Goal: Ask a question: Seek information or help from site administrators or community

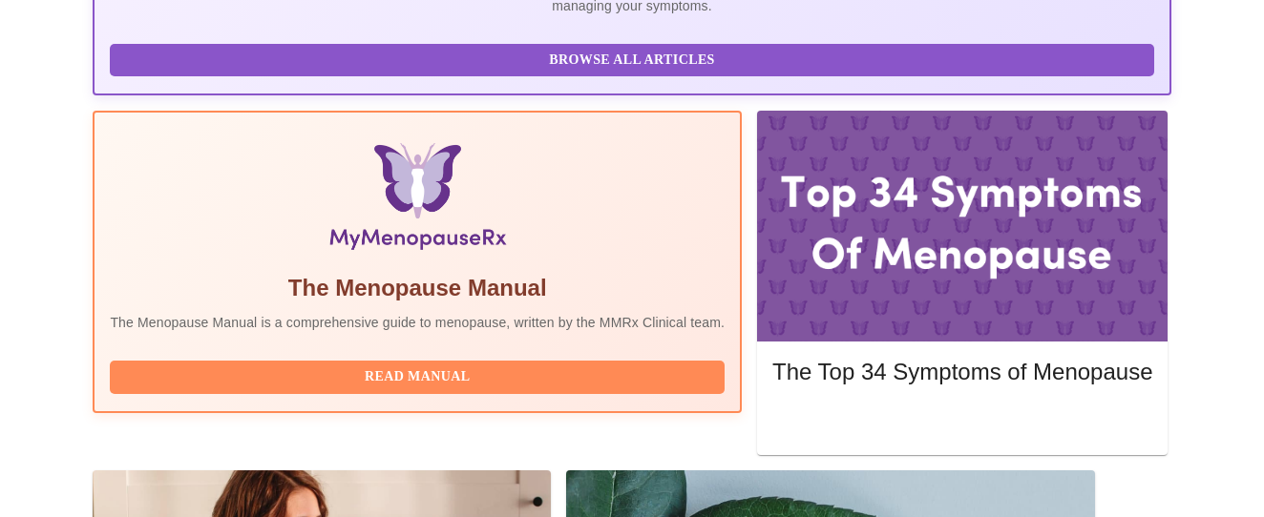
scroll to position [526, 0]
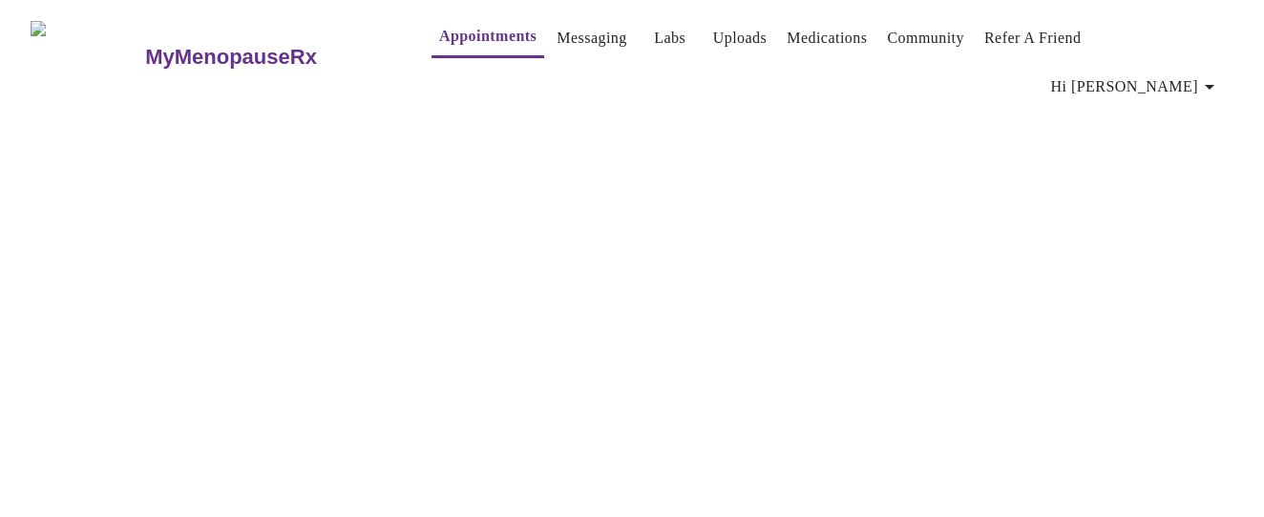
click at [439, 41] on link "Appointments" at bounding box center [487, 36] width 97 height 27
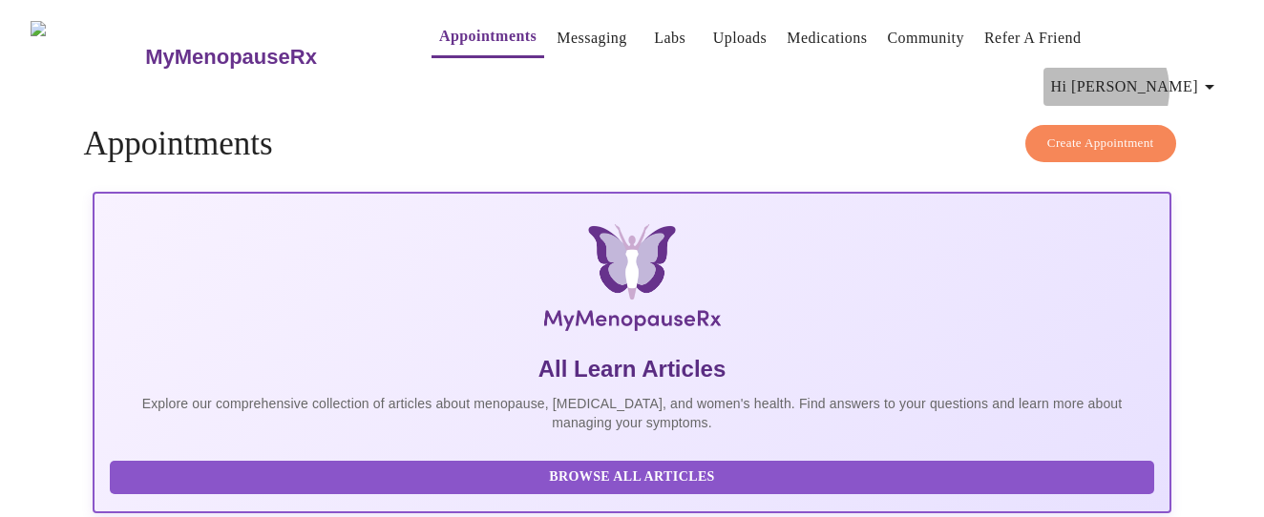
click at [1168, 74] on span "Hi [PERSON_NAME]" at bounding box center [1136, 87] width 170 height 27
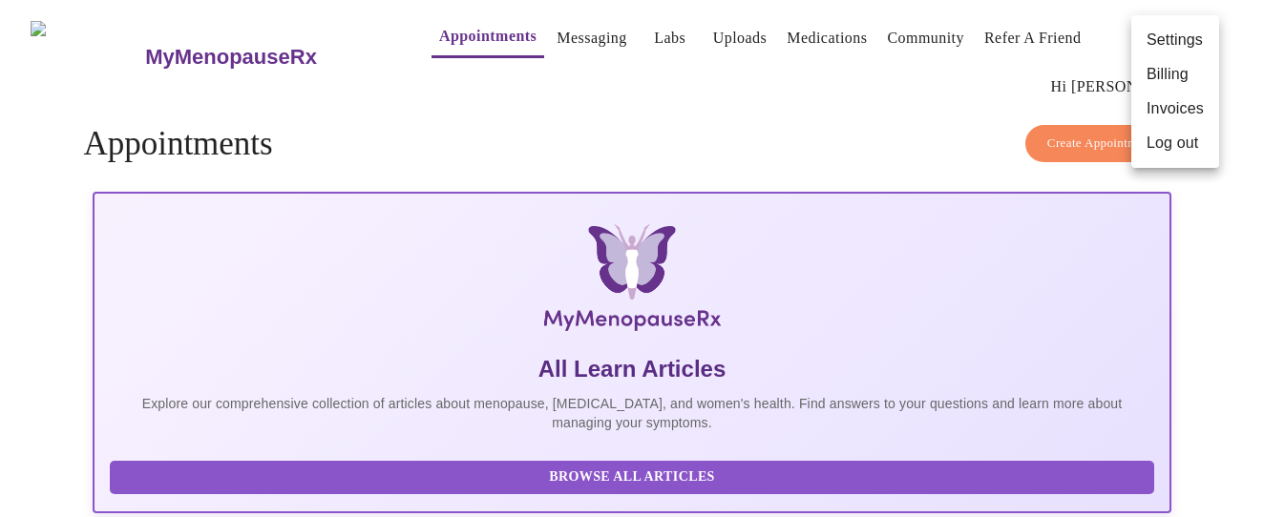
click at [607, 146] on div at bounding box center [632, 258] width 1264 height 517
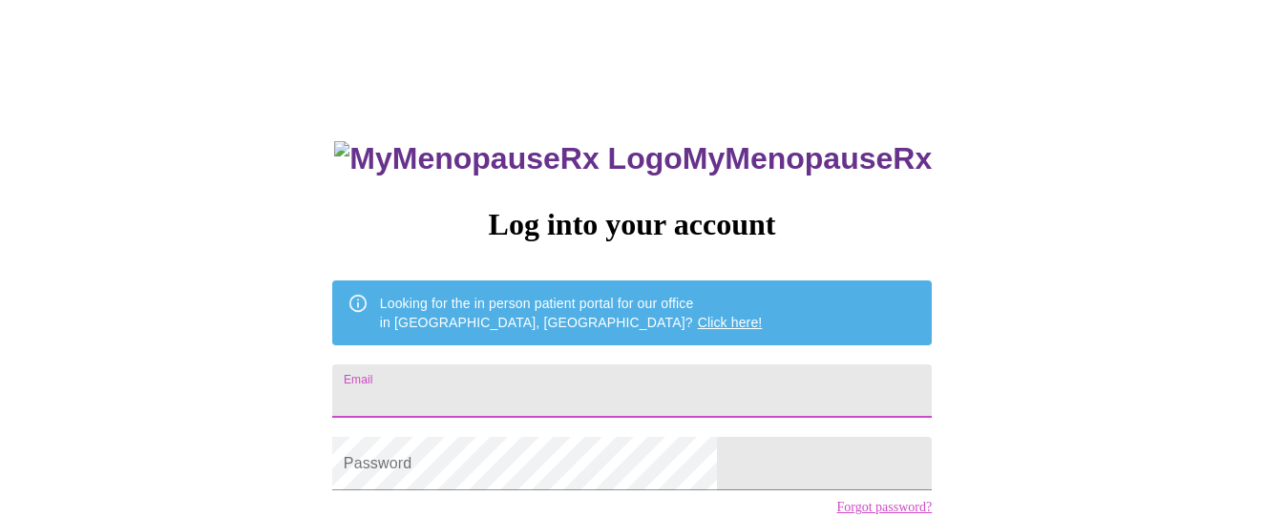
type input "[EMAIL_ADDRESS][DOMAIN_NAME]"
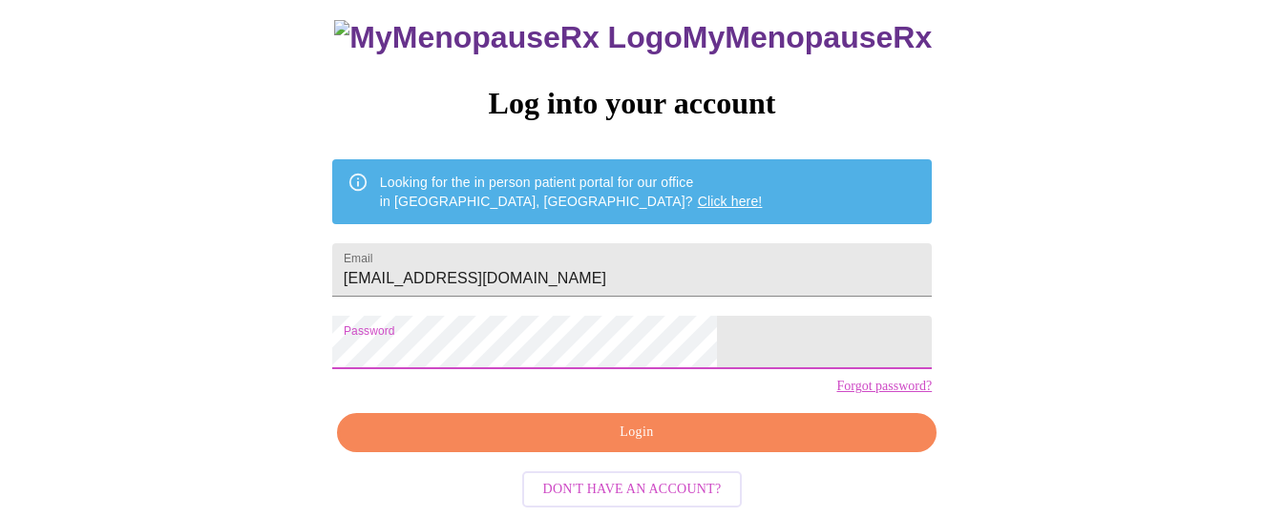
scroll to position [154, 0]
click at [637, 431] on span "Login" at bounding box center [637, 433] width 556 height 24
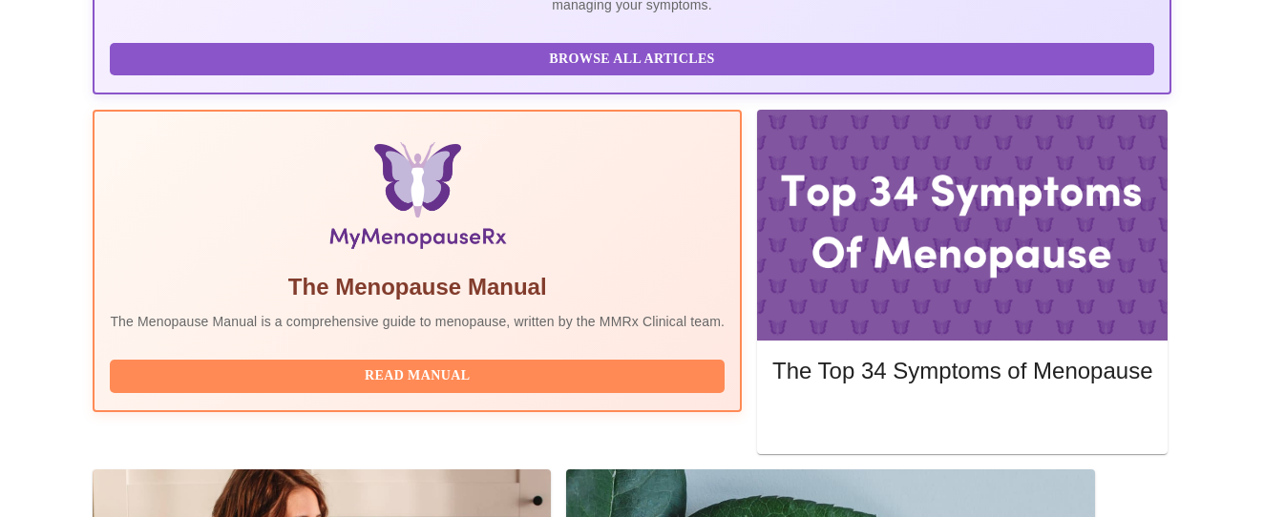
scroll to position [526, 0]
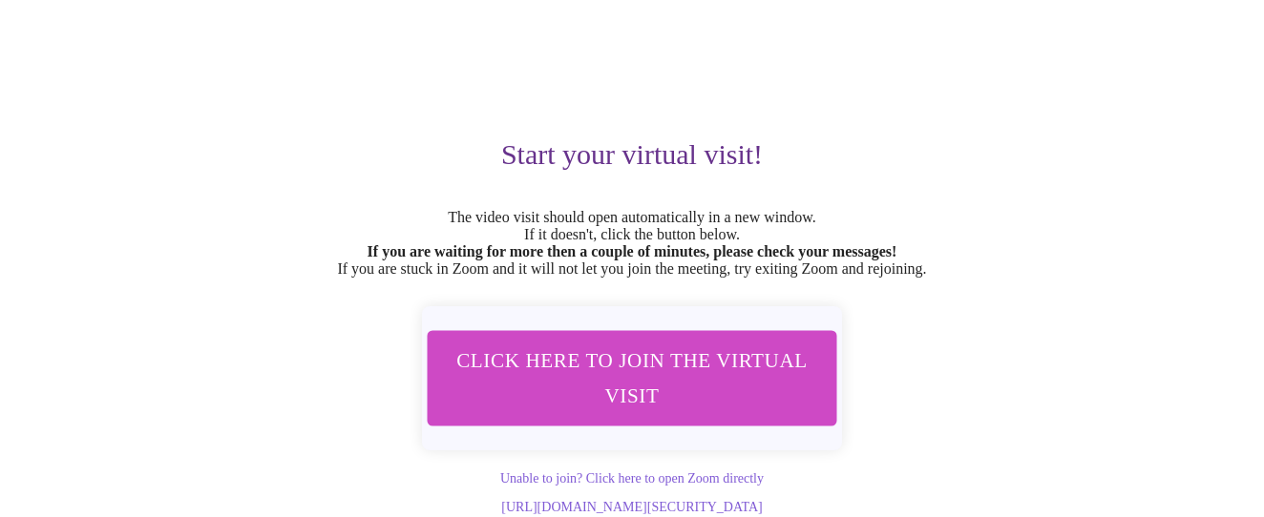
scroll to position [146, 0]
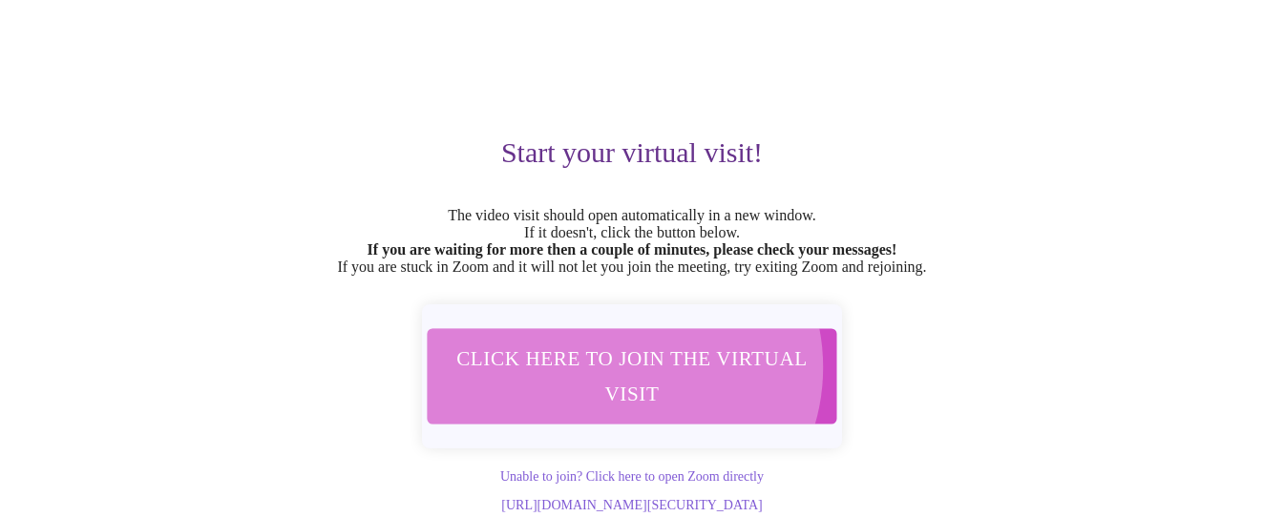
click at [623, 354] on span "Click here to join the virtual visit" at bounding box center [632, 376] width 359 height 71
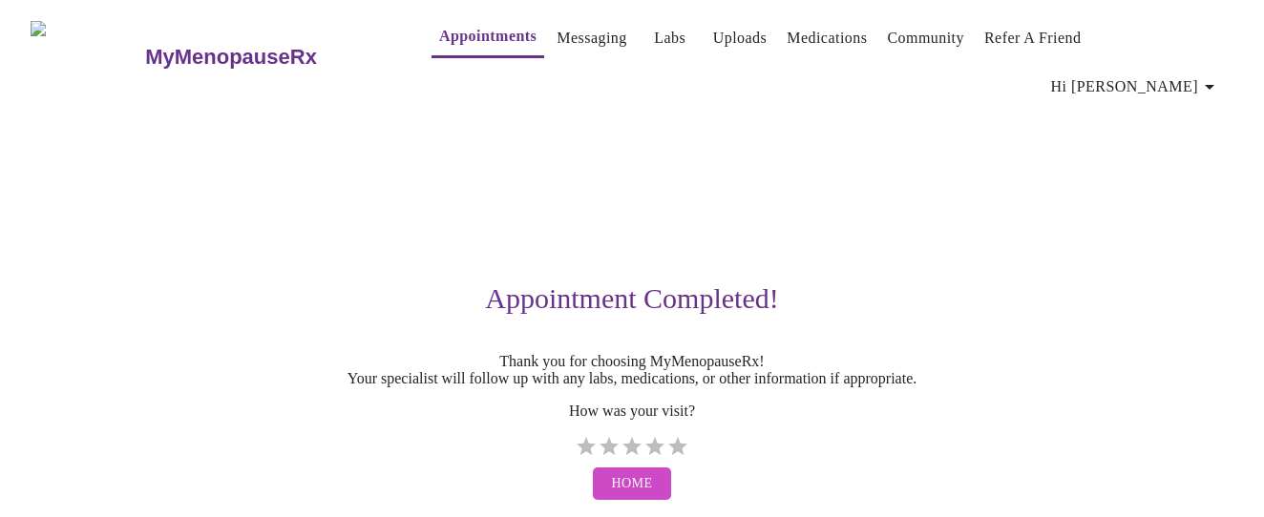
scroll to position [4, 0]
click at [675, 435] on label "5 Stars" at bounding box center [677, 446] width 23 height 23
click at [575, 453] on input "5 Stars" at bounding box center [574, 453] width 1 height 1
radio input "true"
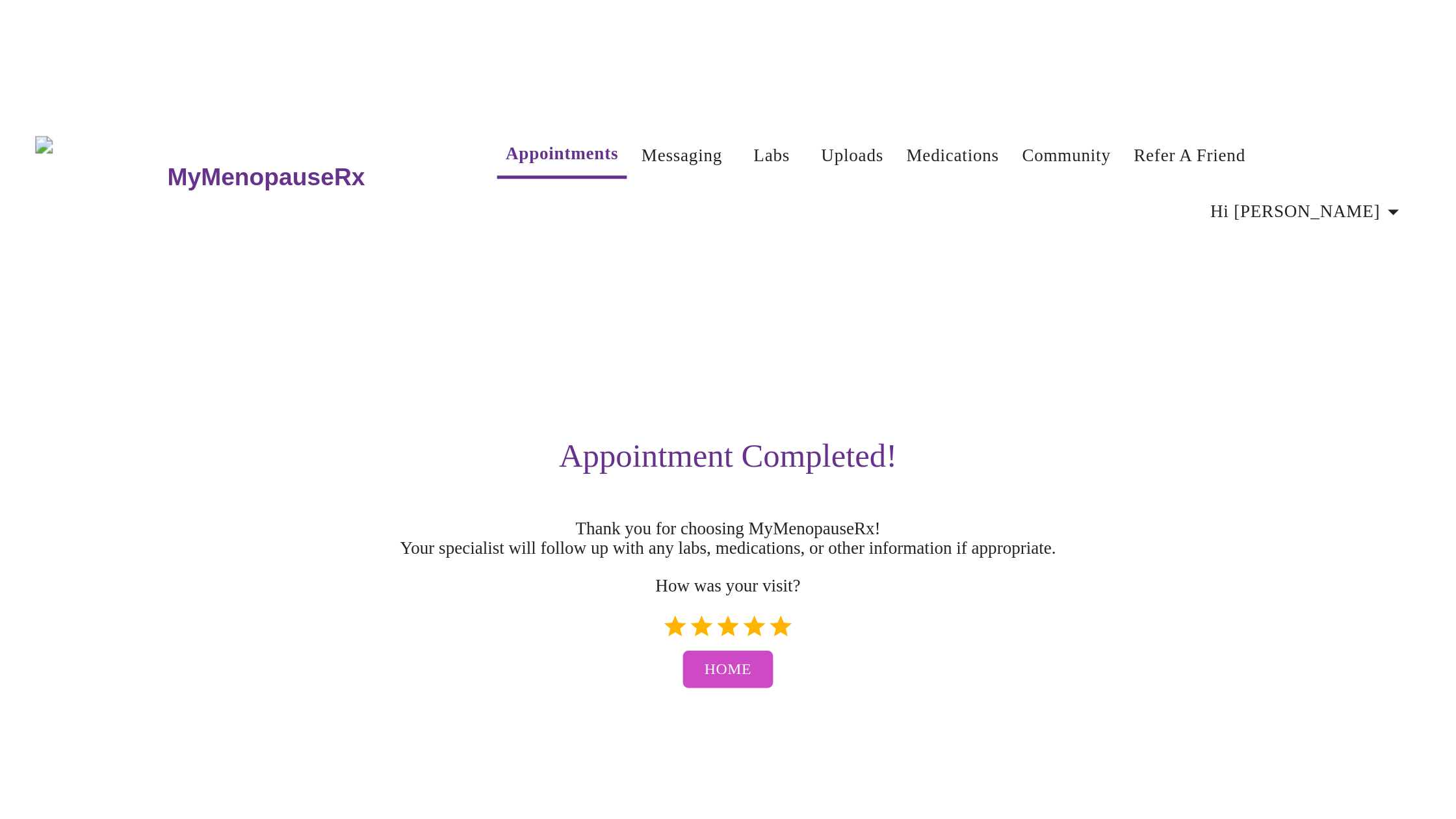
scroll to position [0, 0]
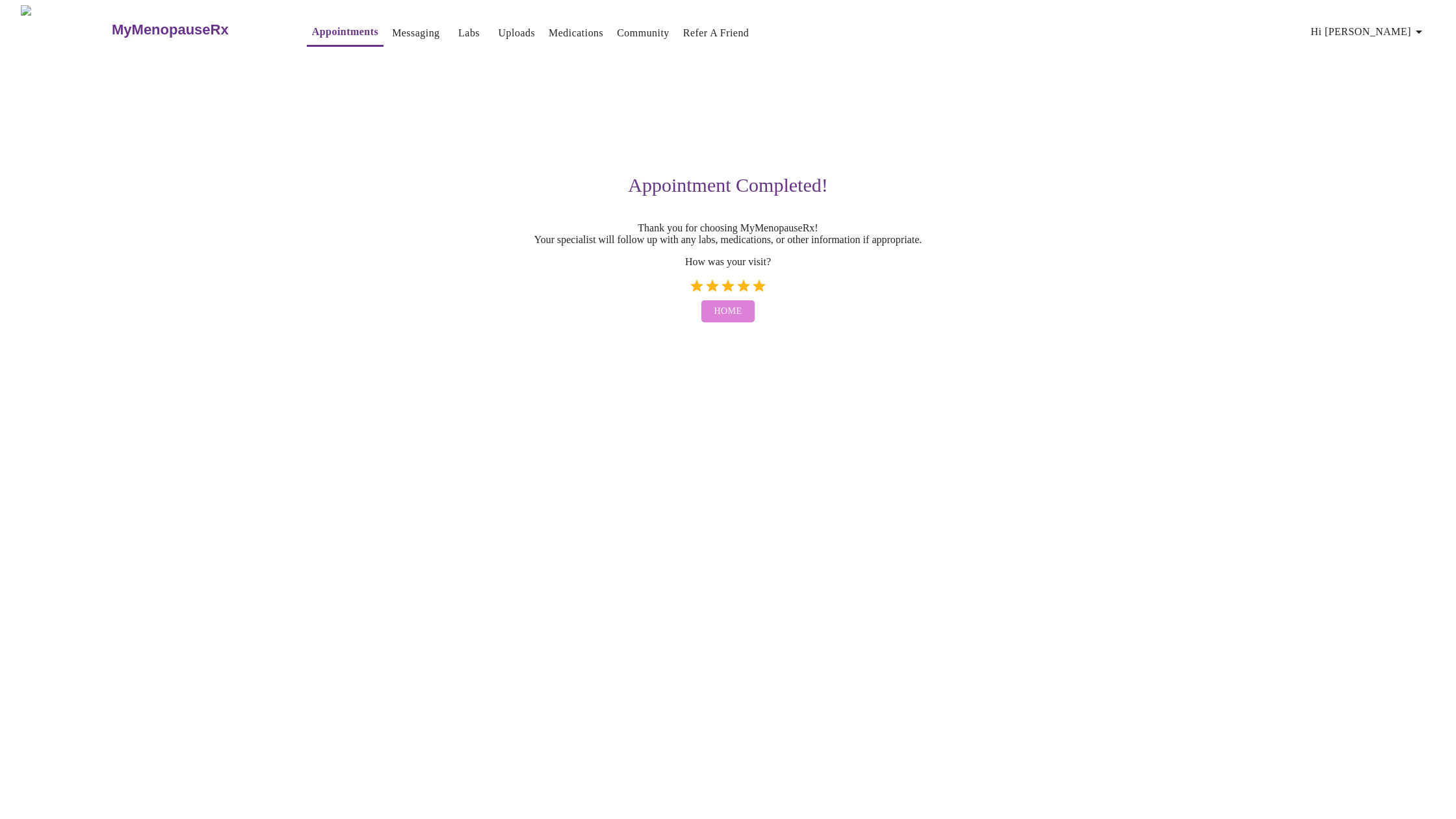
click at [730, 320] on span "Home" at bounding box center [728, 312] width 28 height 16
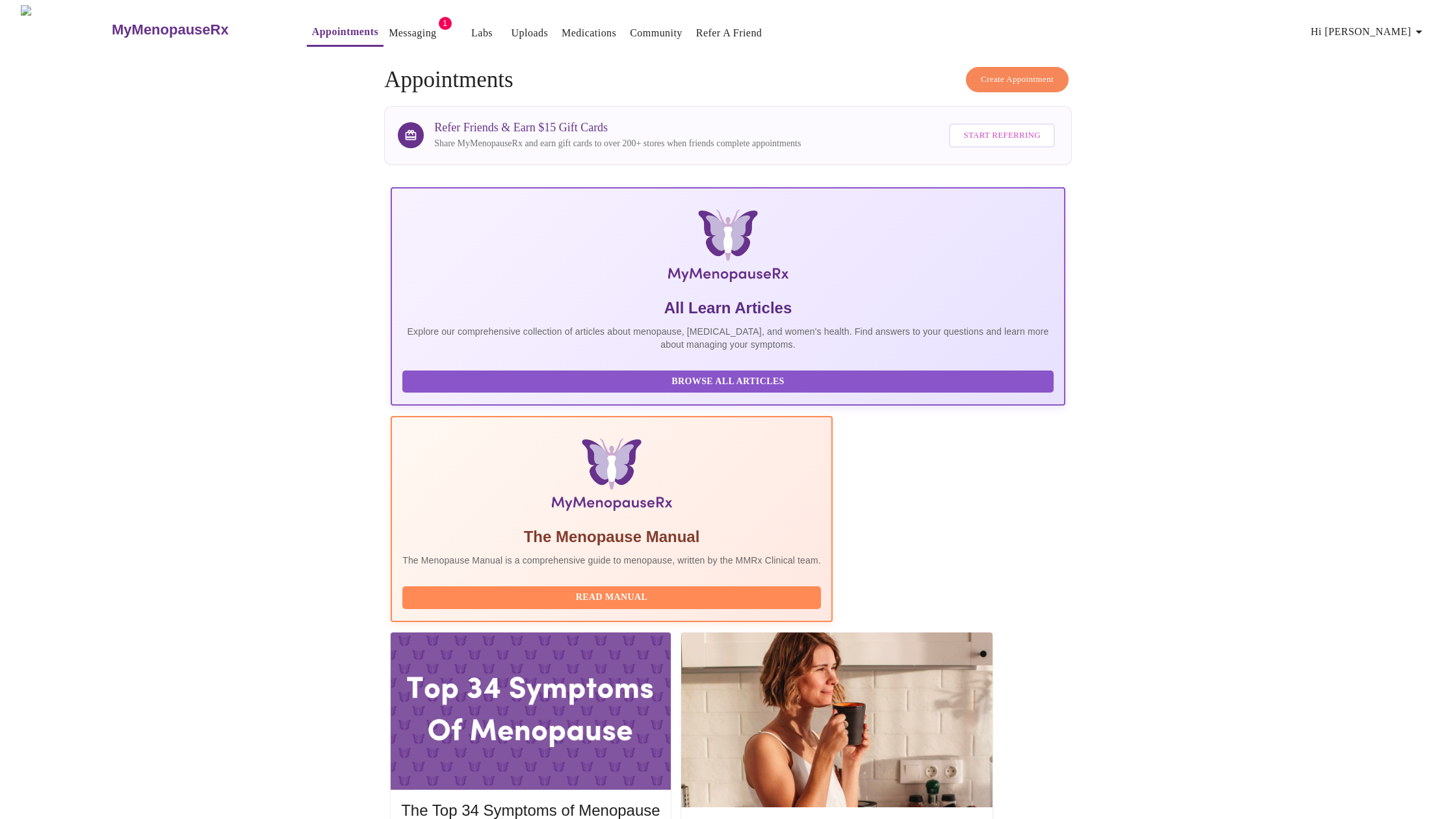
click at [390, 29] on link "Messaging" at bounding box center [413, 33] width 48 height 18
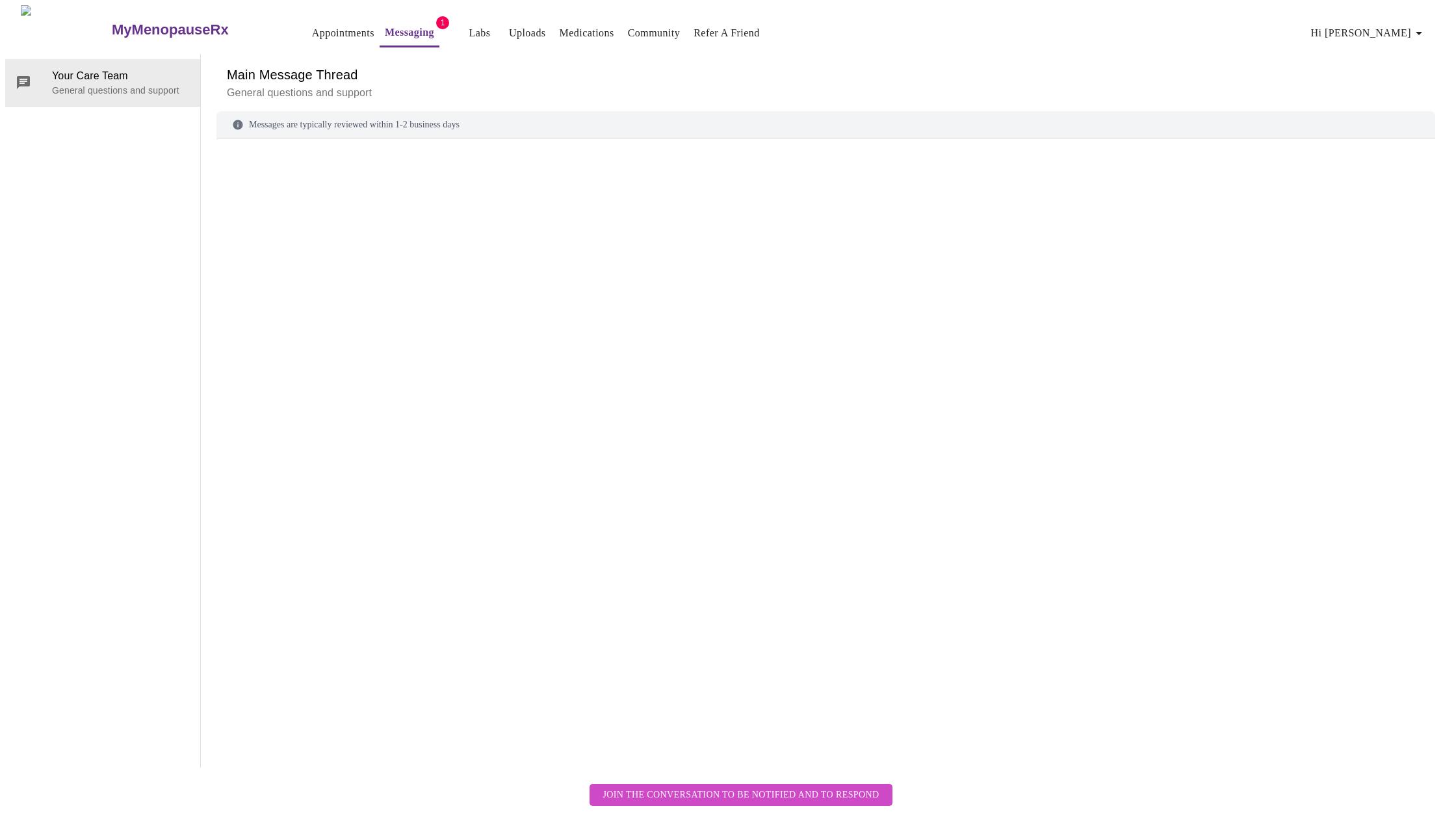
scroll to position [49, 0]
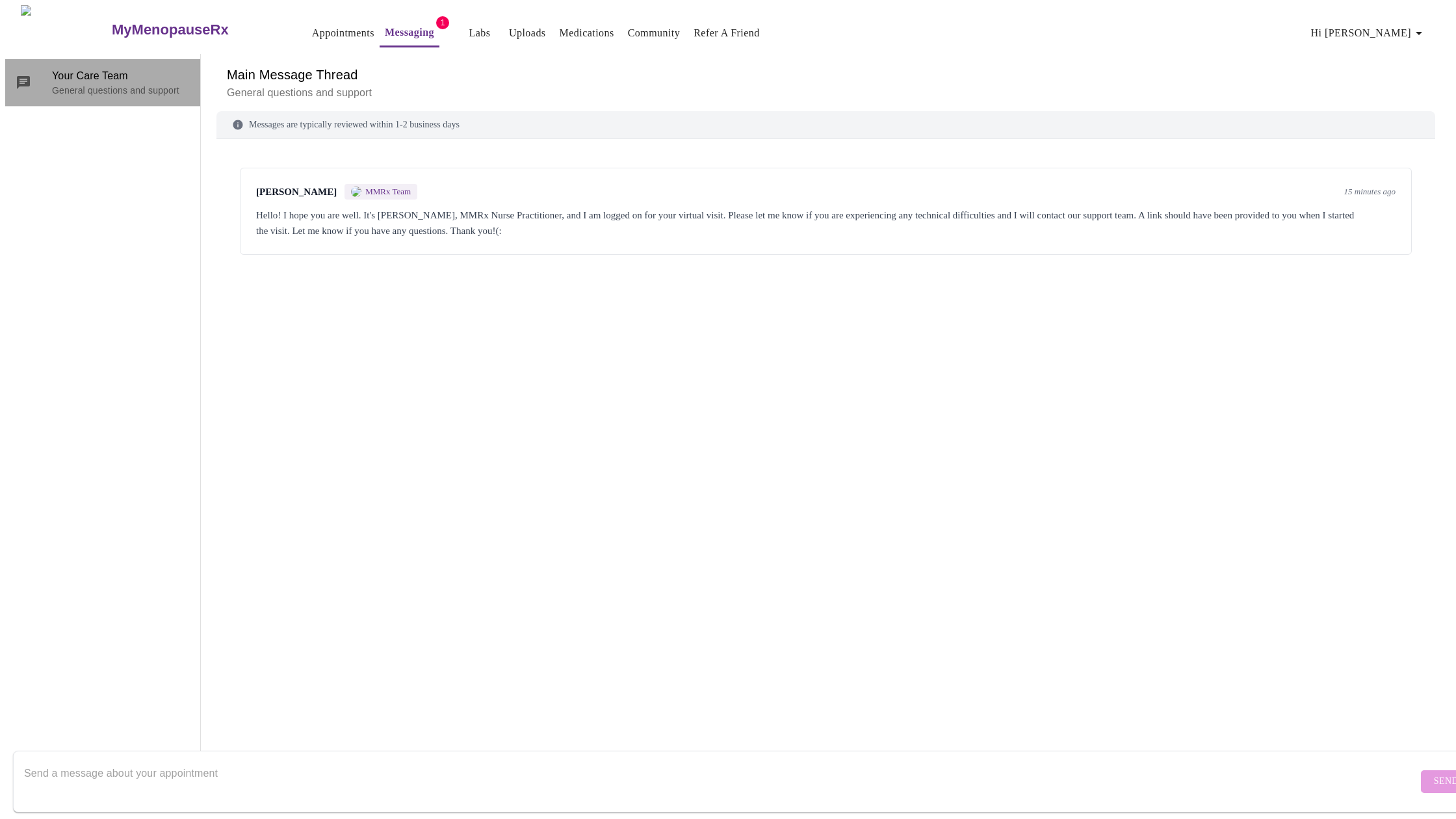
click at [92, 68] on span "Your Care Team" at bounding box center [121, 76] width 138 height 16
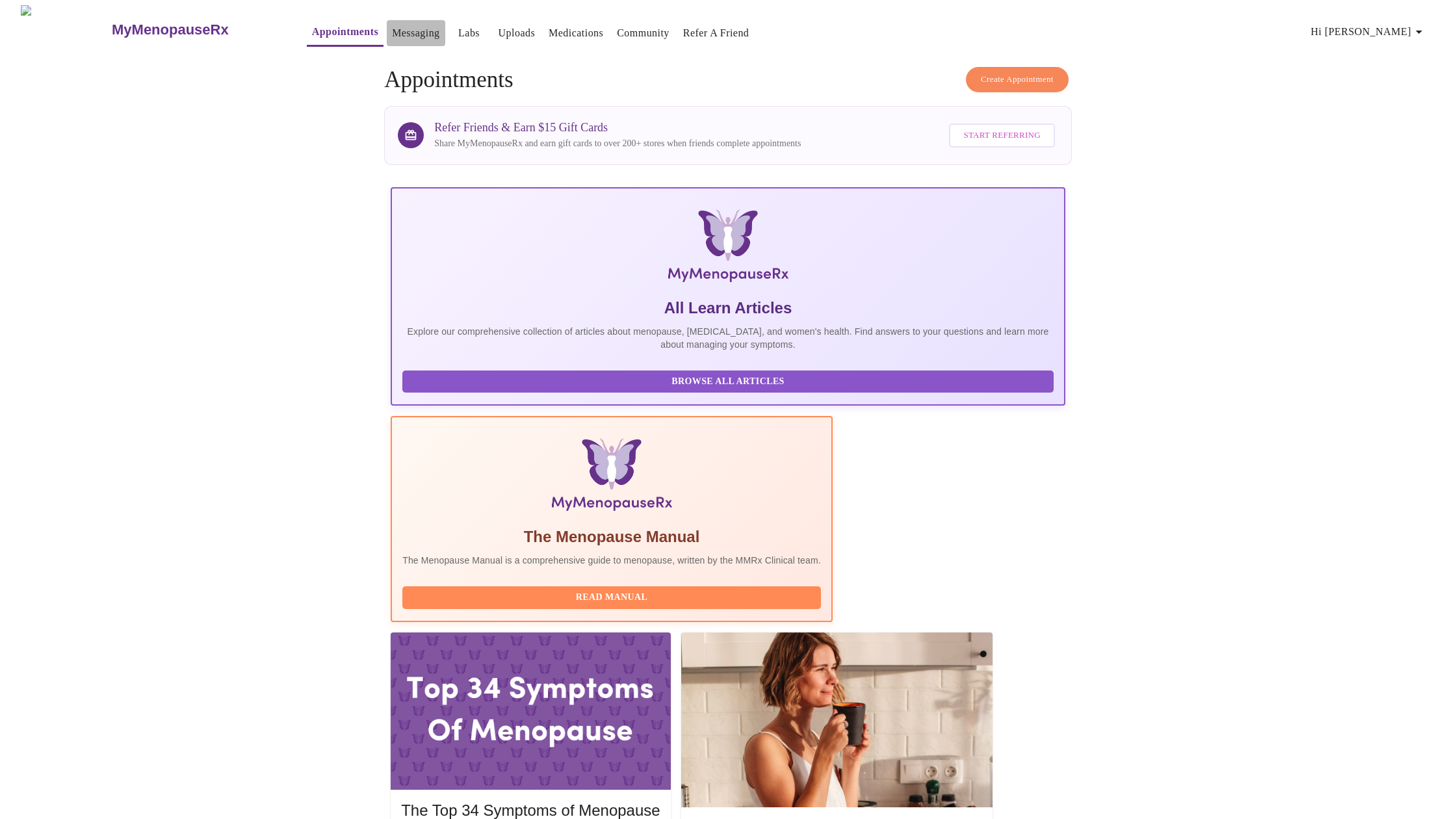
click at [392, 31] on link "Messaging" at bounding box center [416, 33] width 48 height 18
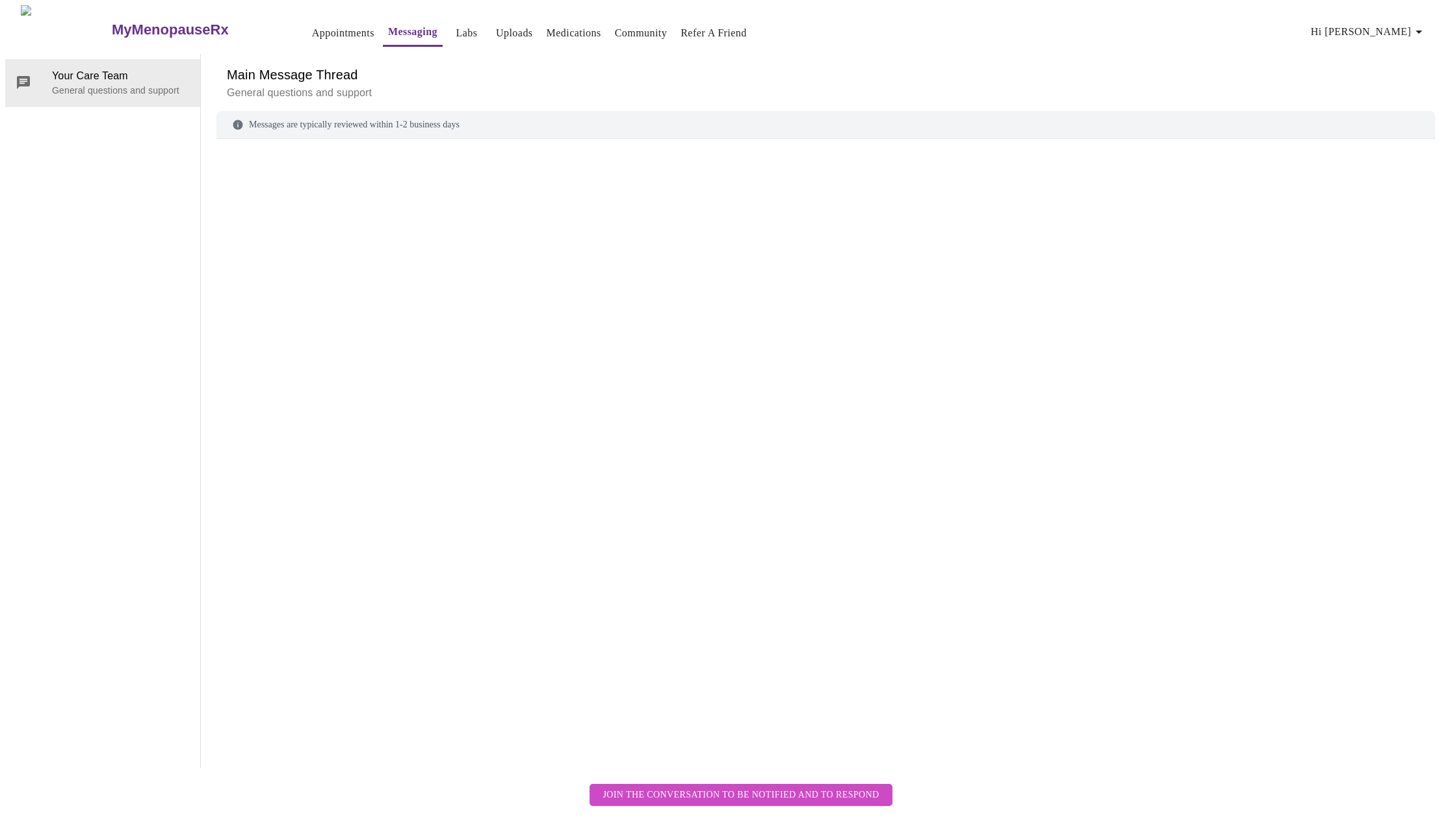
scroll to position [49, 0]
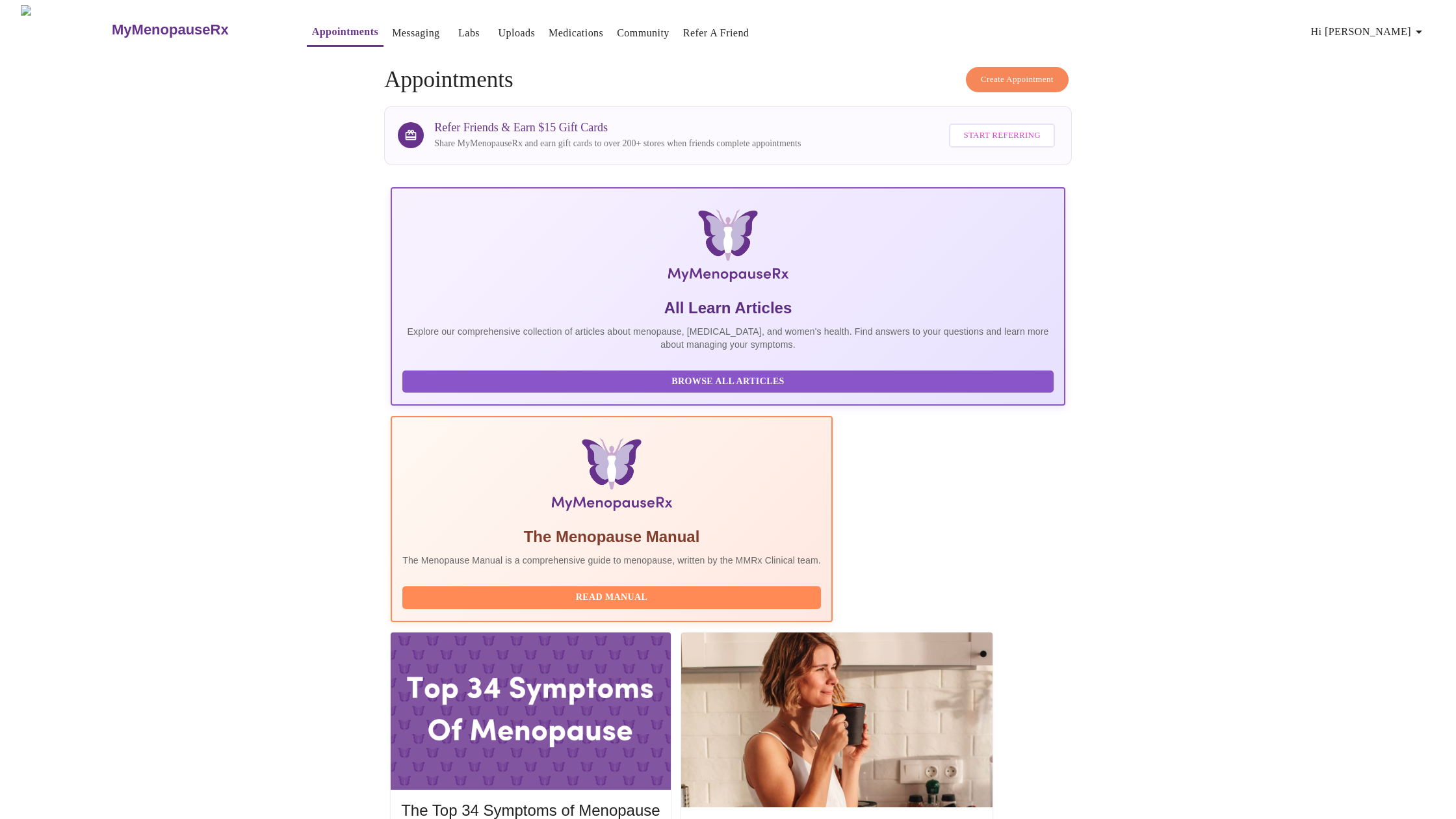
click at [458, 27] on link "Labs" at bounding box center [469, 33] width 22 height 18
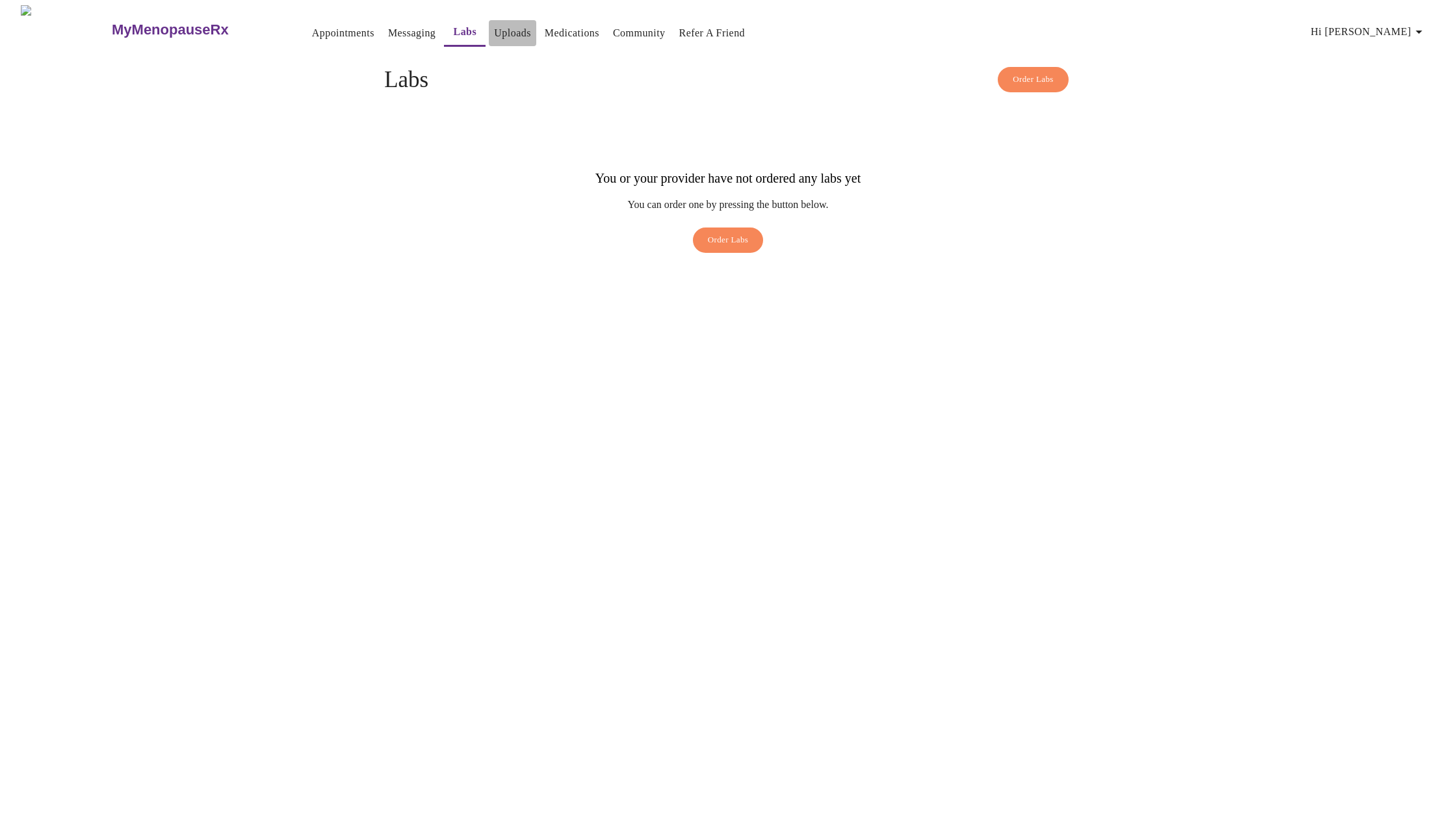
click at [494, 27] on link "Uploads" at bounding box center [513, 33] width 37 height 18
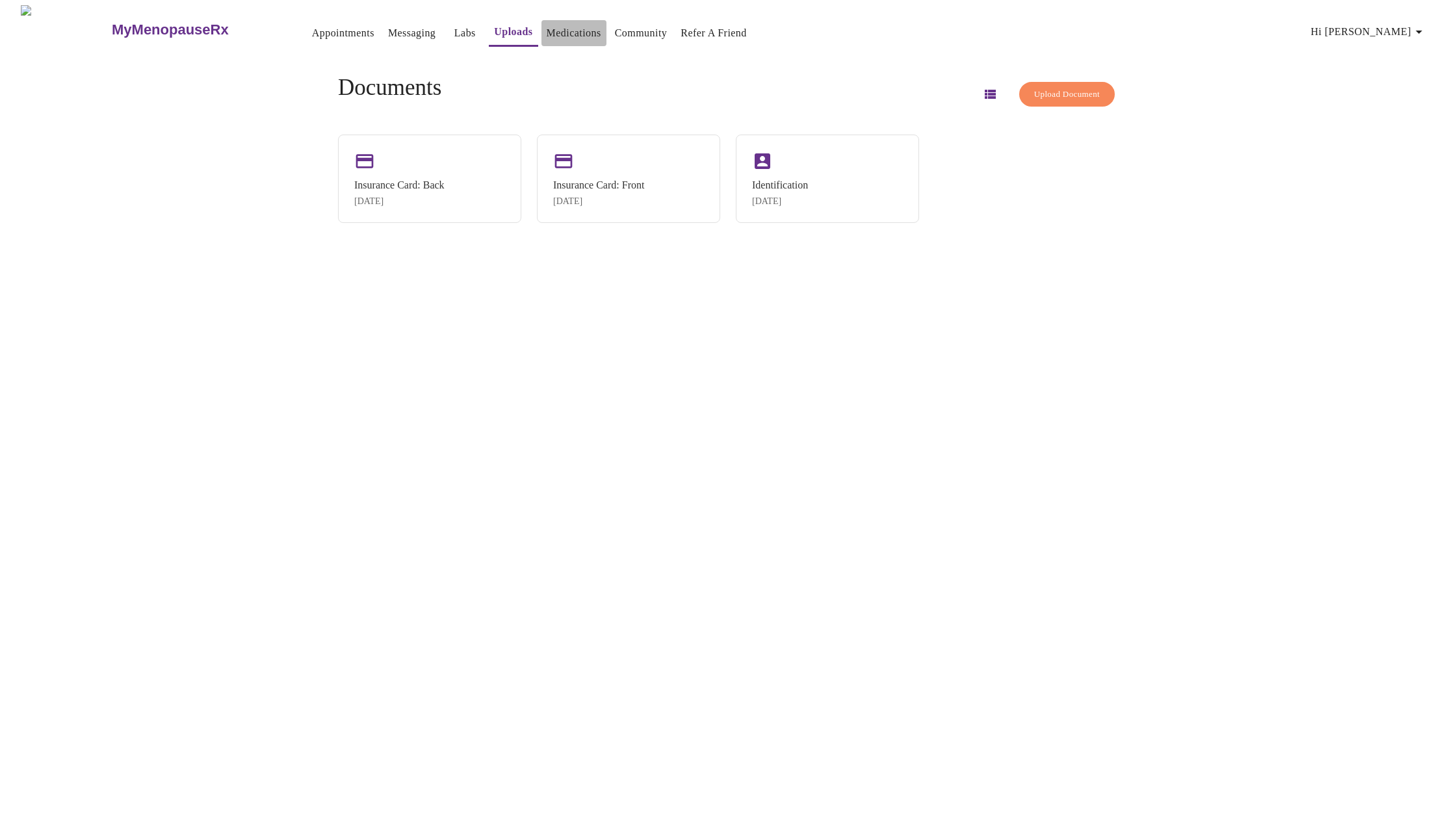
click at [547, 27] on link "Medications" at bounding box center [574, 33] width 54 height 18
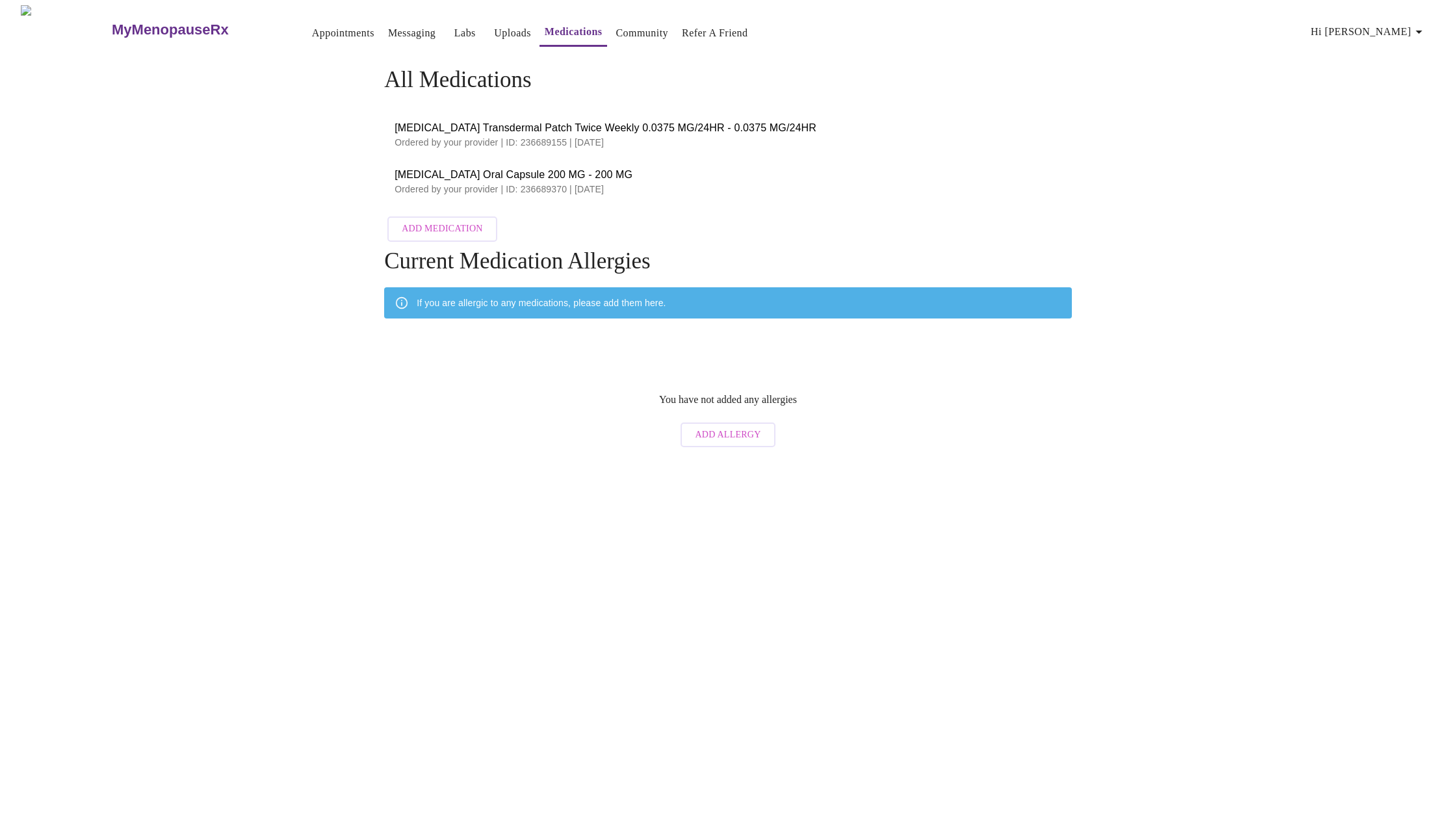
click at [494, 30] on link "Uploads" at bounding box center [513, 33] width 37 height 18
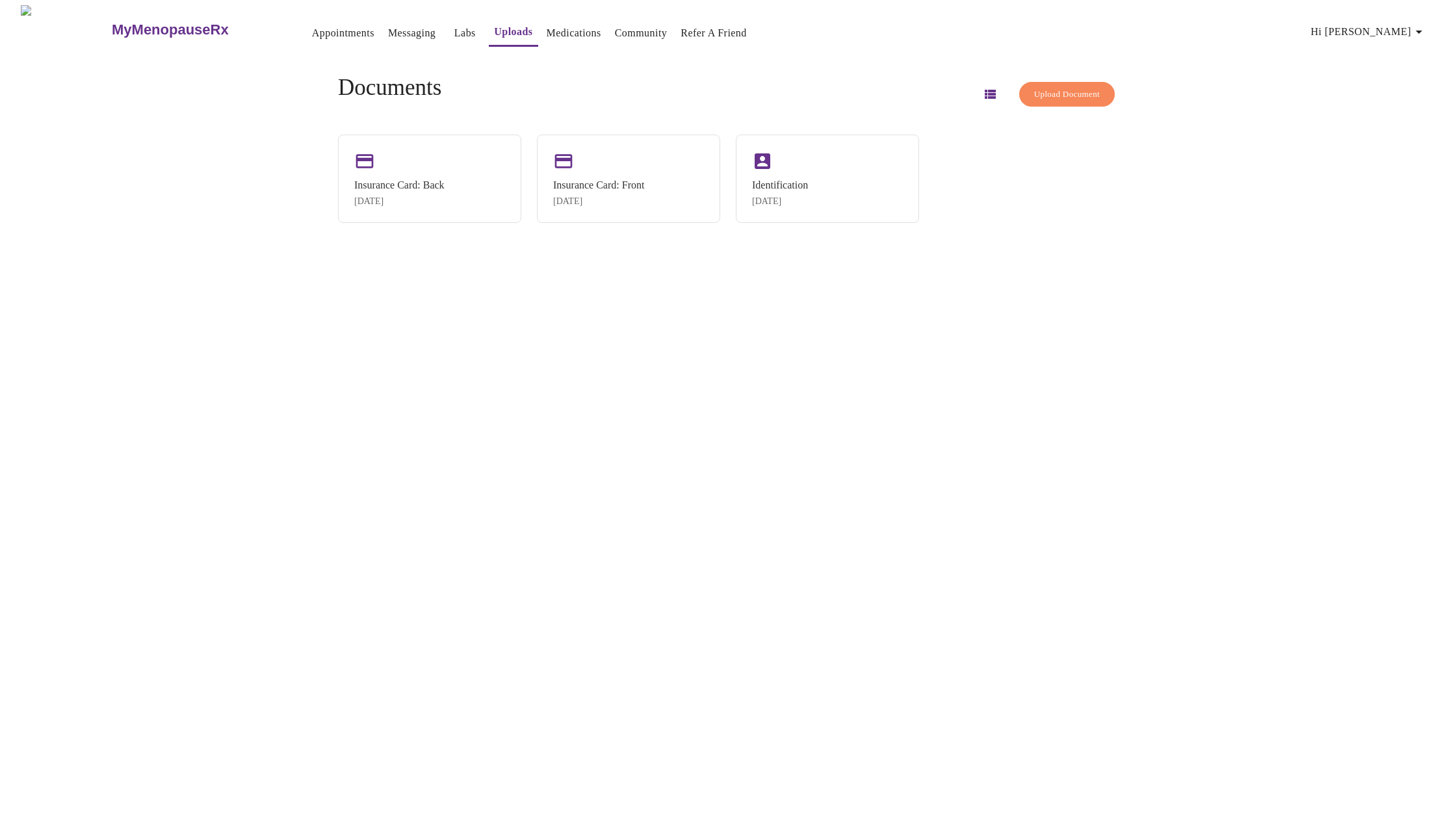
click at [454, 29] on link "Labs" at bounding box center [465, 33] width 22 height 18
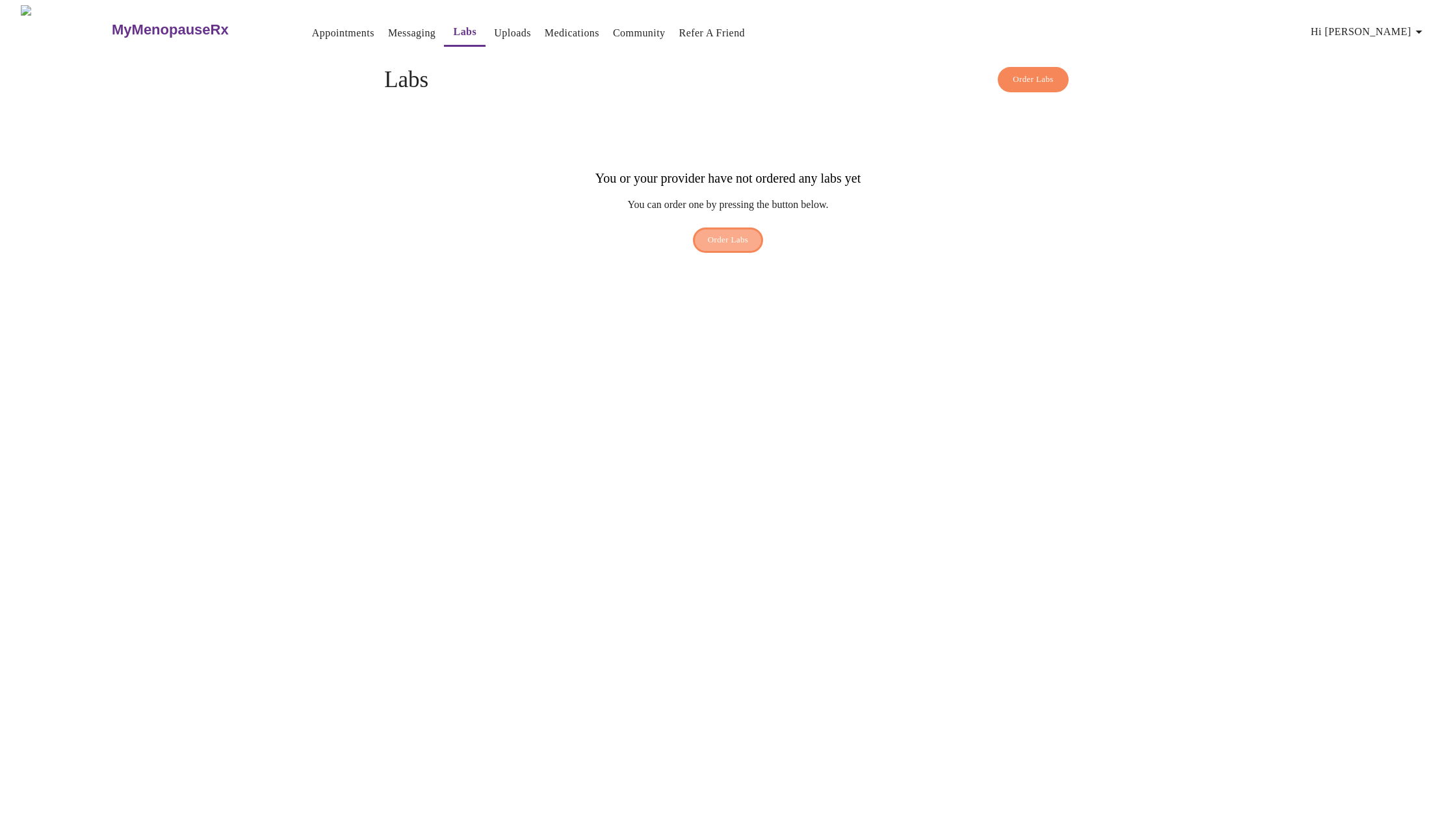
click at [717, 233] on span "Order Labs" at bounding box center [729, 240] width 41 height 15
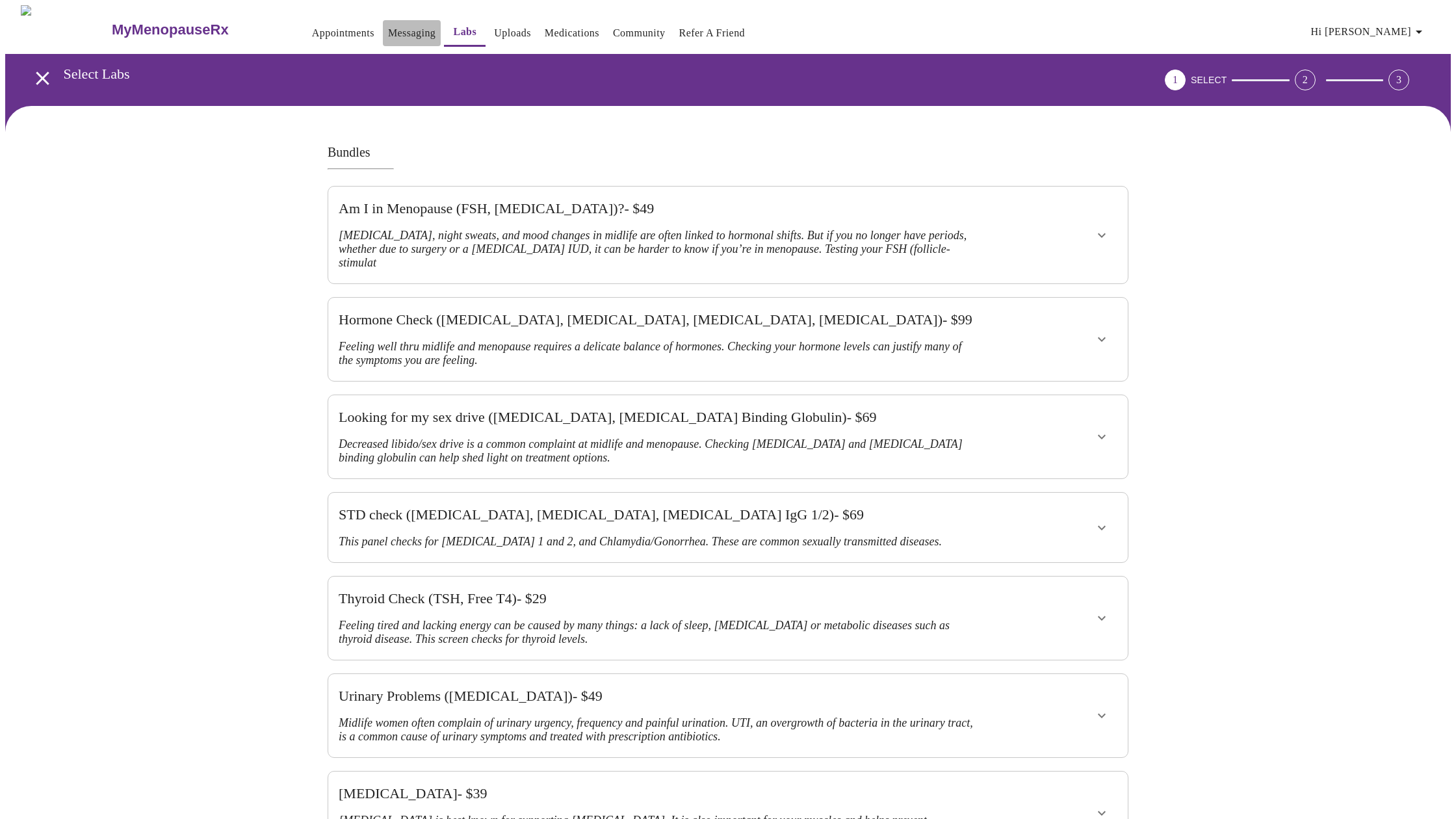
click at [388, 27] on link "Messaging" at bounding box center [412, 33] width 48 height 18
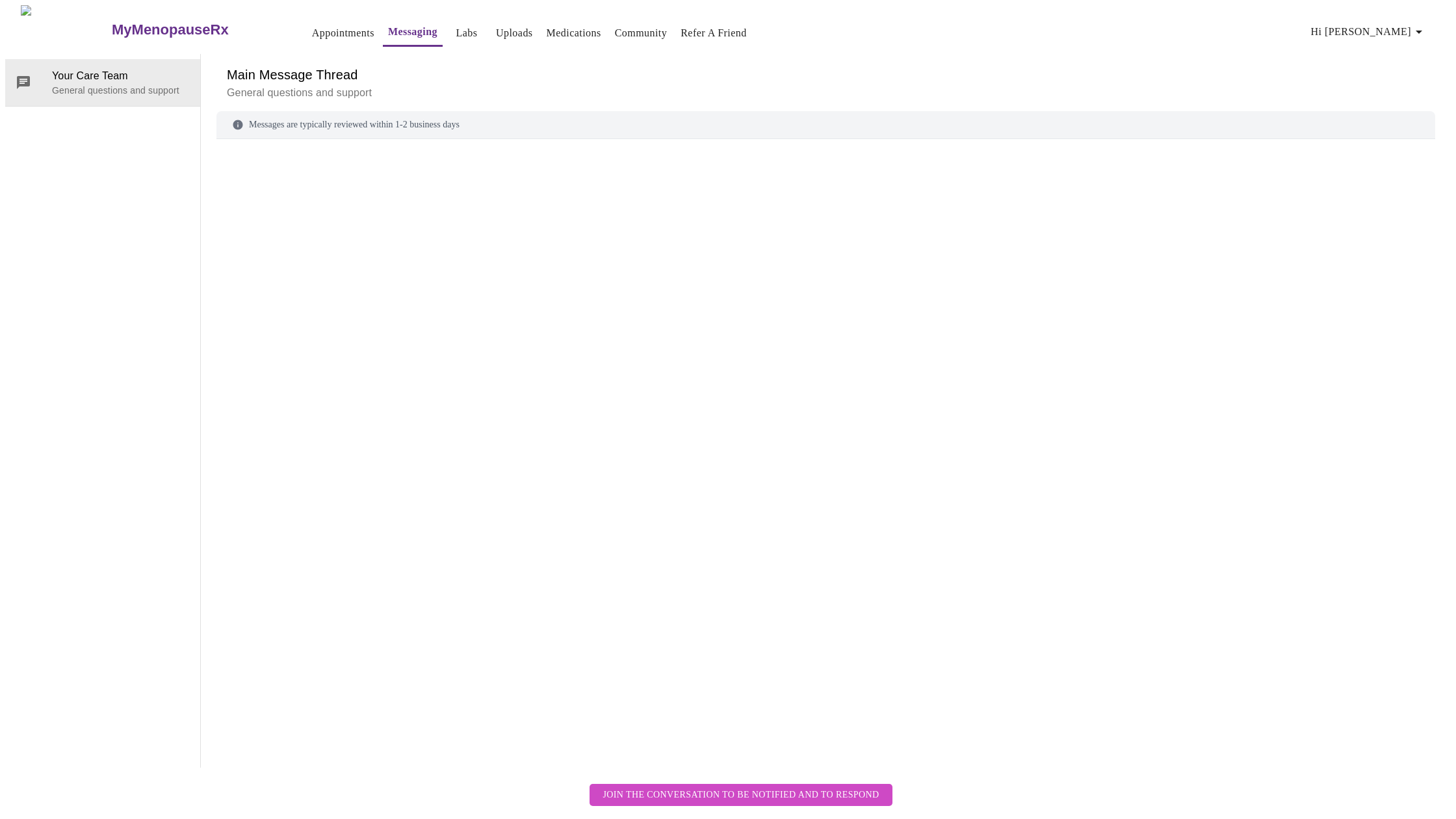
scroll to position [49, 0]
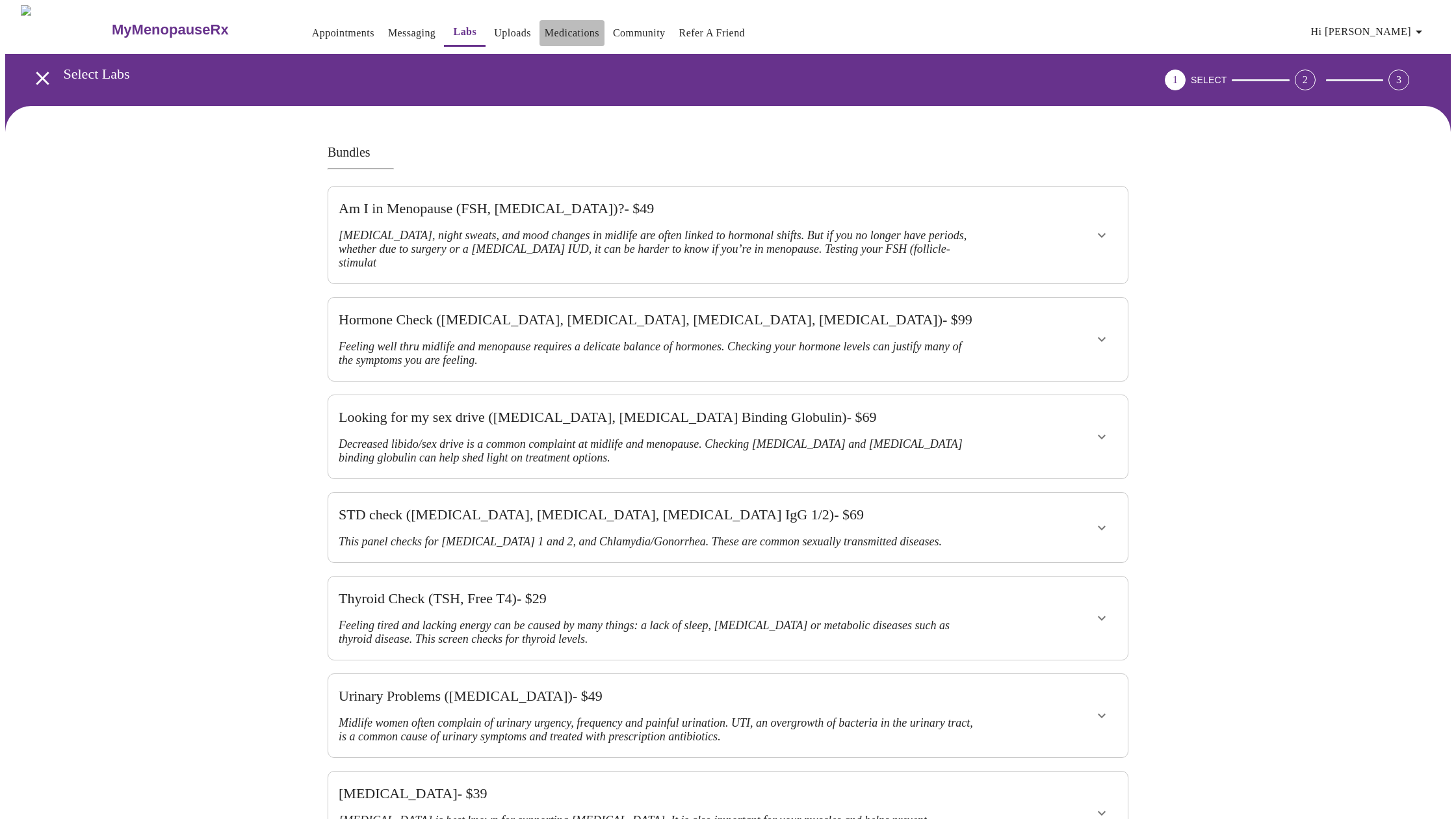
click at [545, 27] on link "Medications" at bounding box center [572, 33] width 54 height 18
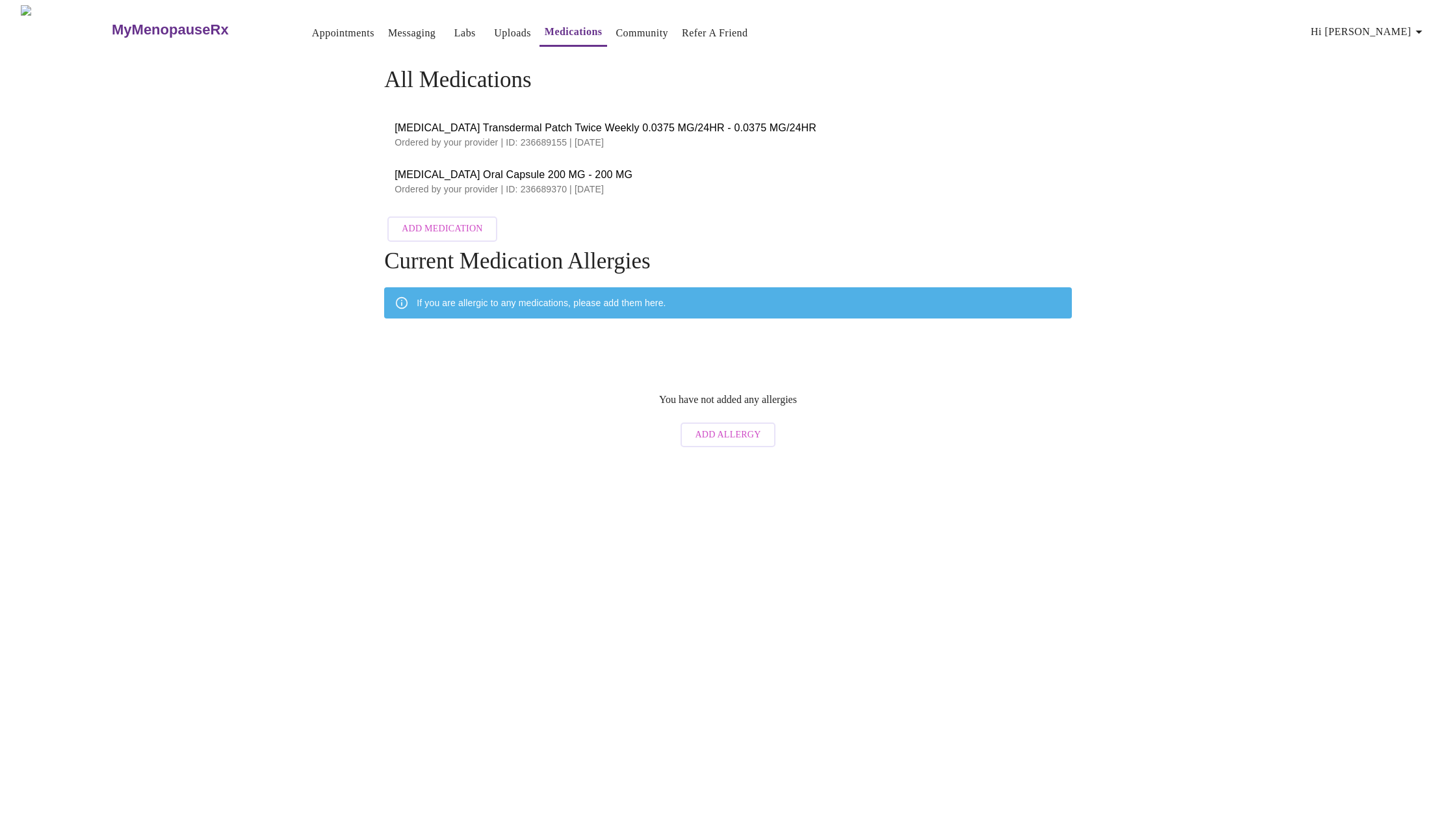
click at [388, 25] on link "Messaging" at bounding box center [412, 33] width 48 height 18
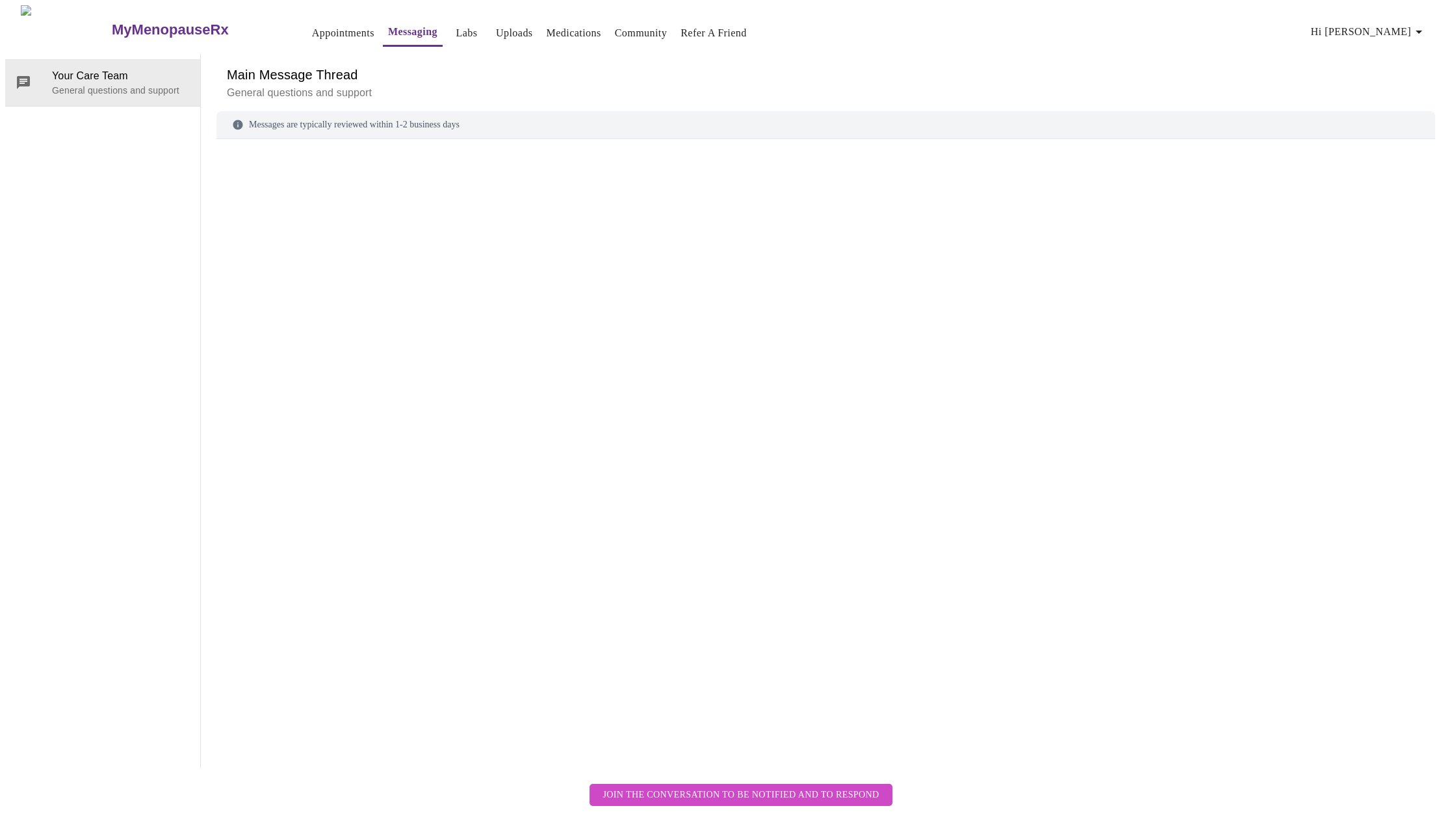
scroll to position [49, 0]
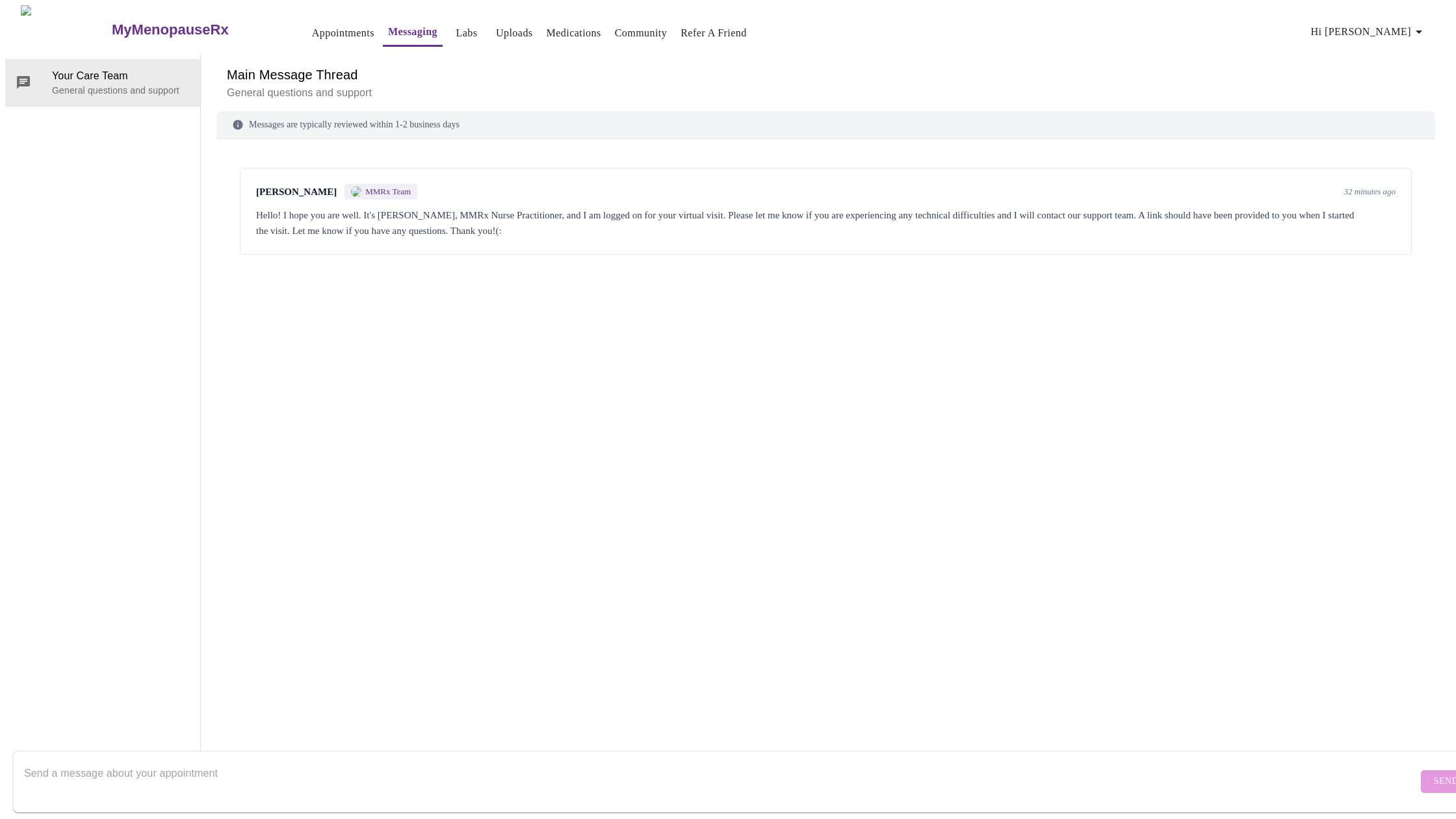
click at [140, 351] on textarea "Send a message about your appointment" at bounding box center [721, 781] width 1394 height 42
type textarea "Hey! Where can I find the order for the [MEDICAL_DATA] and where I can go for t…"
click at [860, 351] on span "Send" at bounding box center [1446, 782] width 25 height 16
click at [547, 27] on link "Medications" at bounding box center [574, 33] width 54 height 18
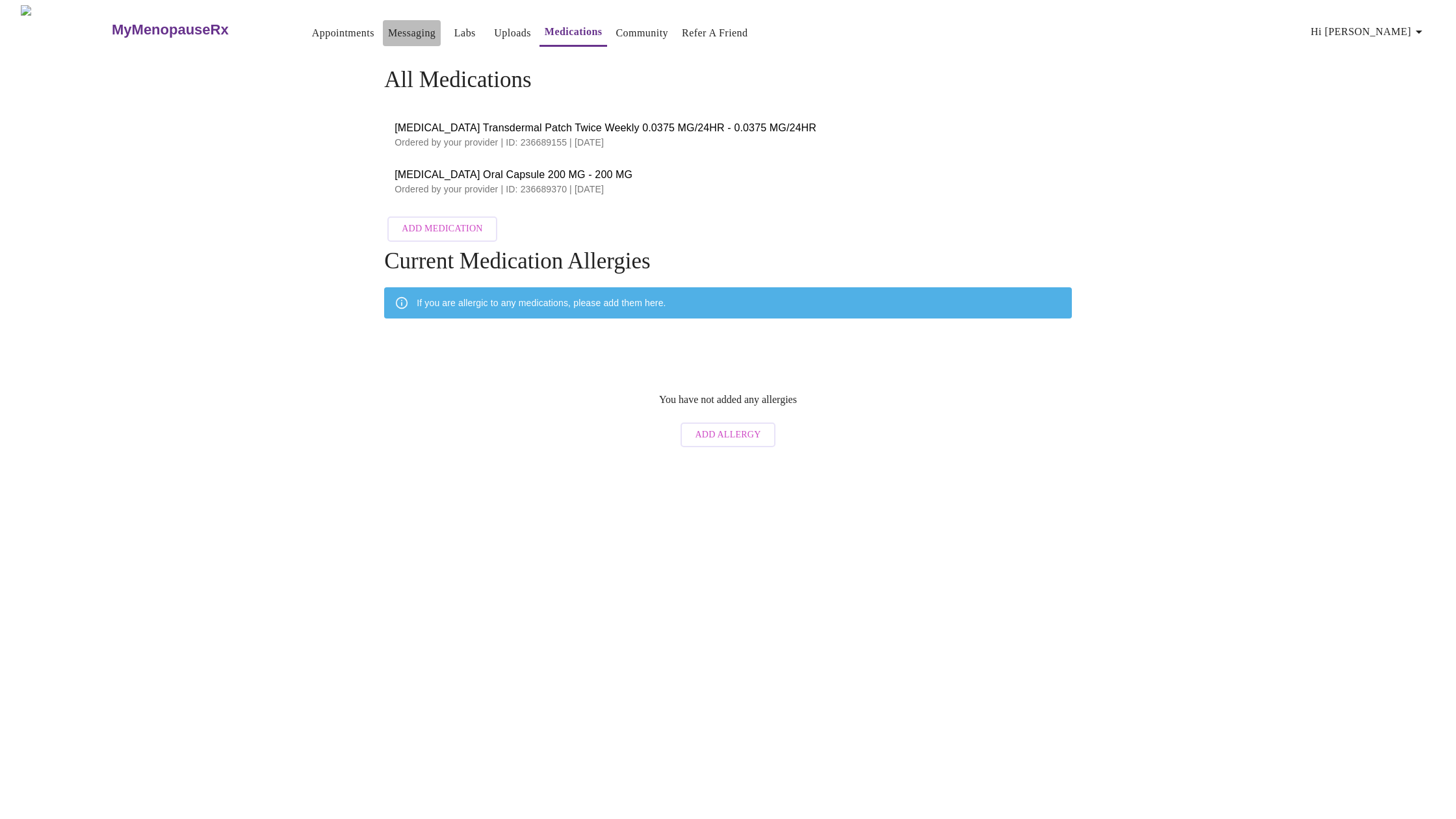
click at [388, 29] on link "Messaging" at bounding box center [412, 33] width 48 height 18
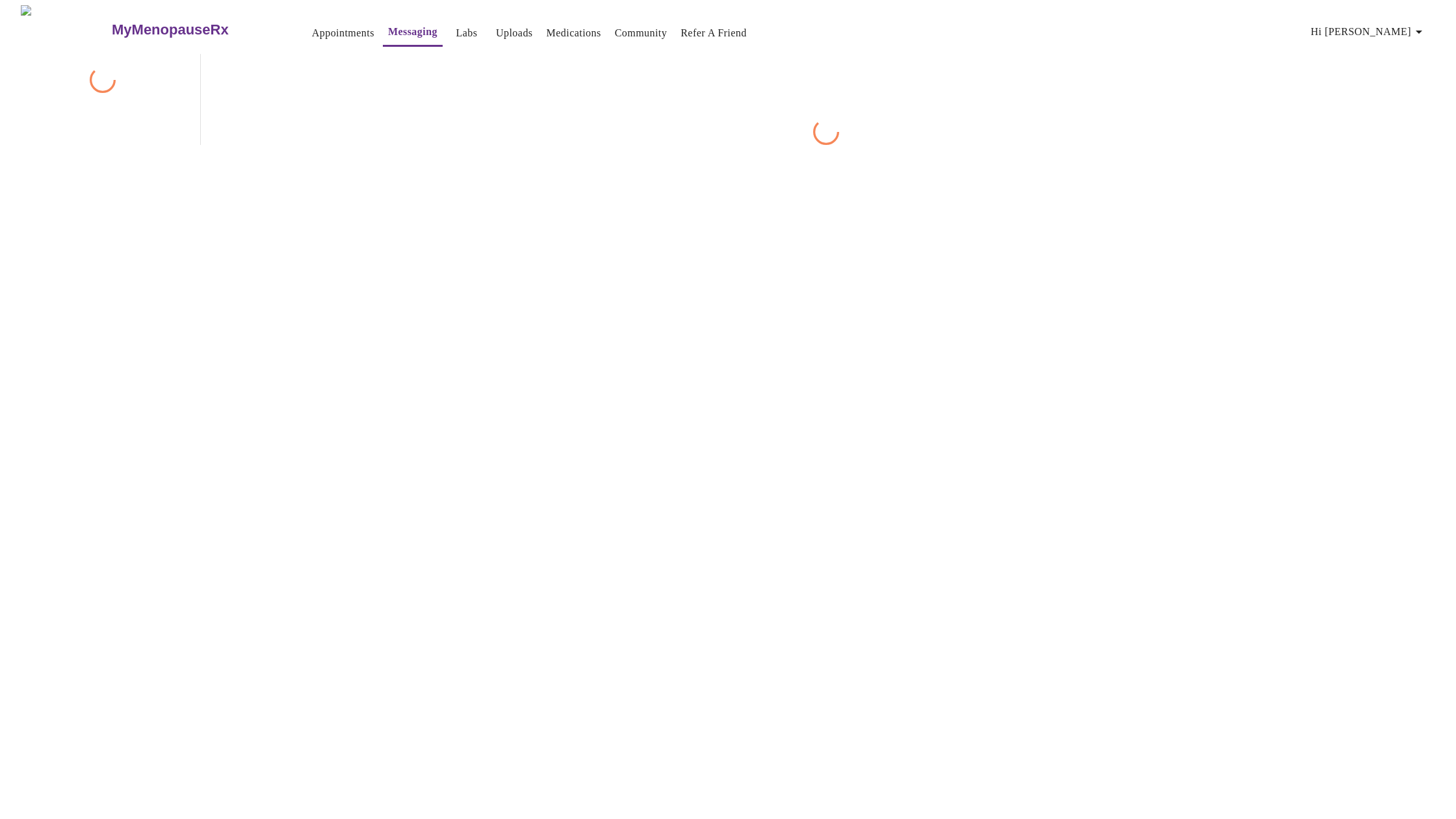
scroll to position [49, 0]
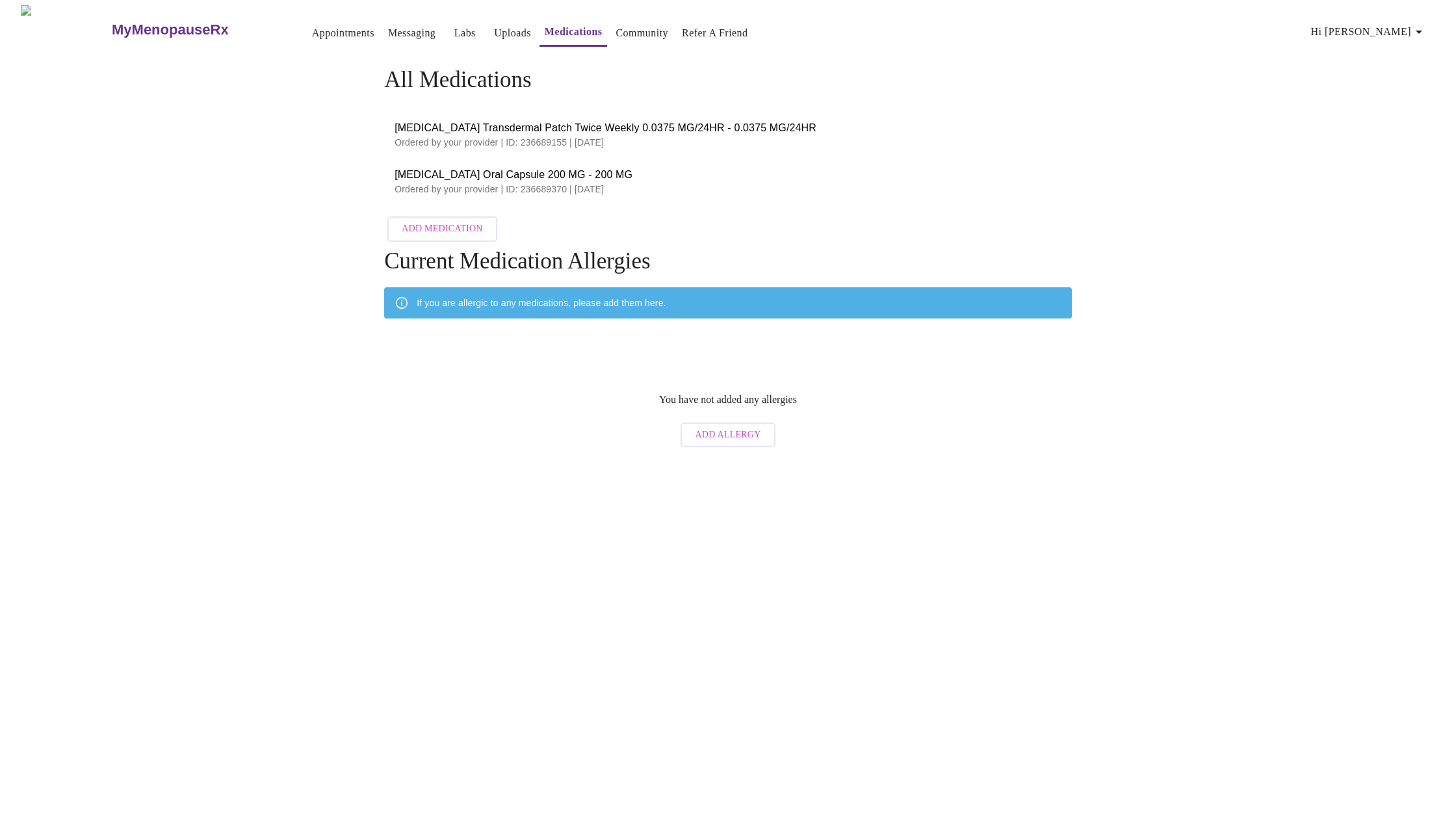
click at [312, 28] on link "Appointments" at bounding box center [343, 33] width 63 height 18
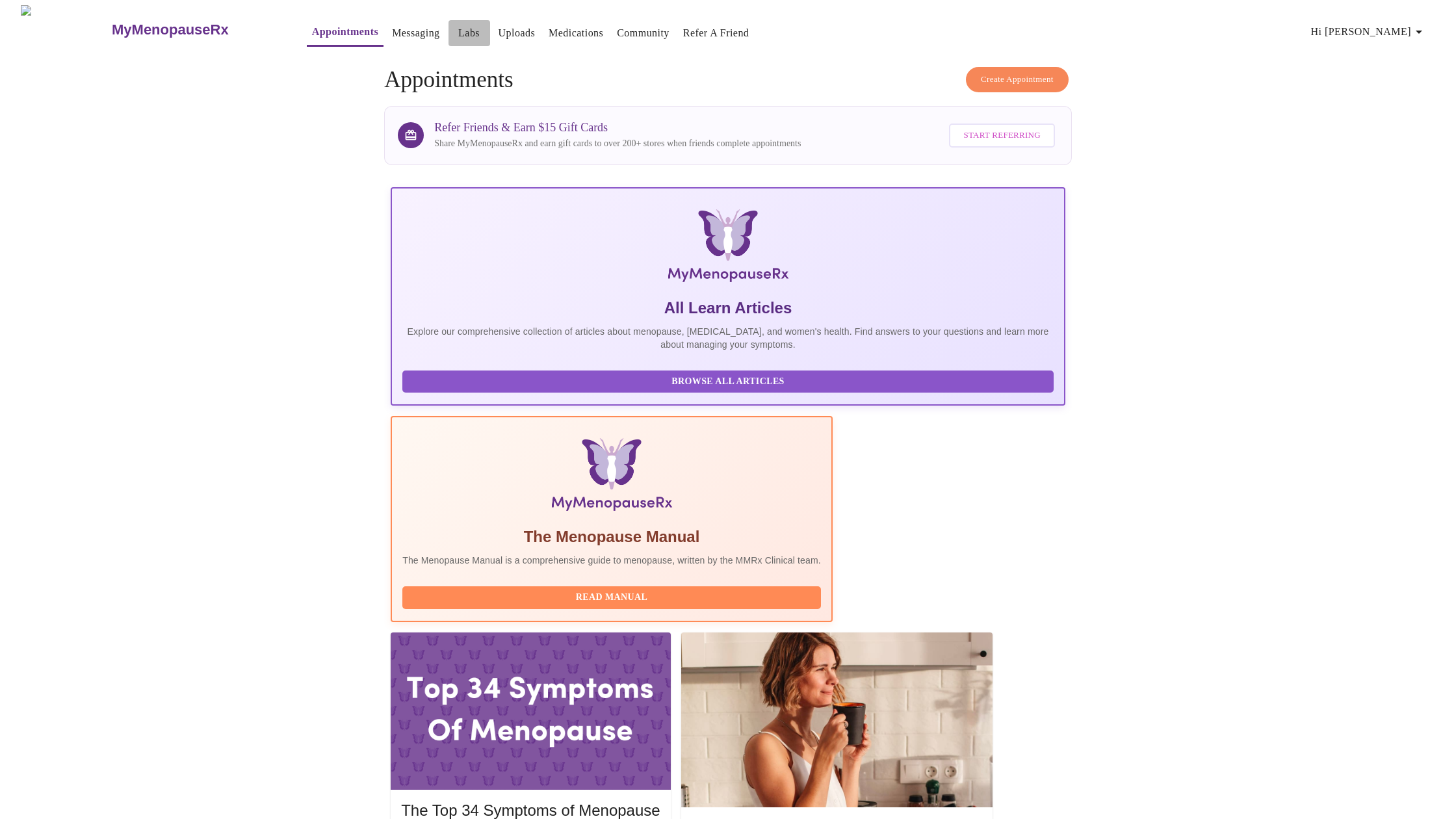
click at [458, 29] on link "Labs" at bounding box center [469, 33] width 22 height 18
